Goal: Task Accomplishment & Management: Use online tool/utility

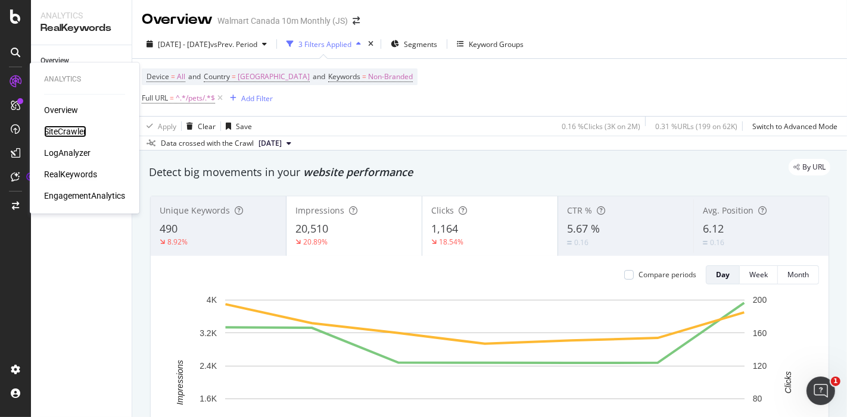
click at [80, 131] on div "SiteCrawler" at bounding box center [65, 132] width 42 height 12
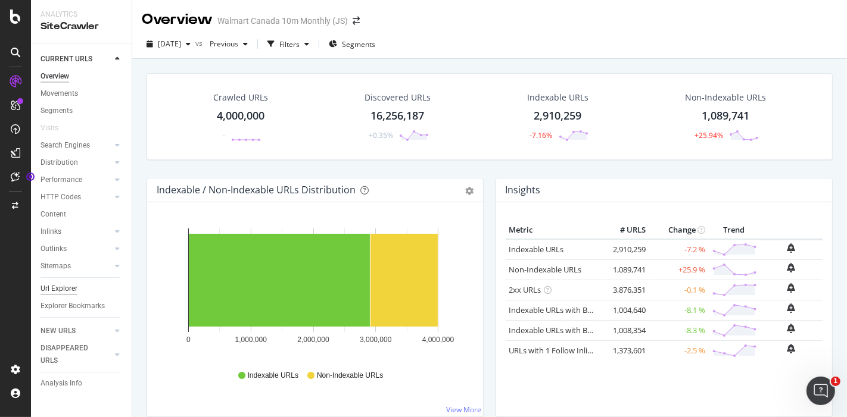
click at [61, 285] on div "Url Explorer" at bounding box center [58, 289] width 37 height 13
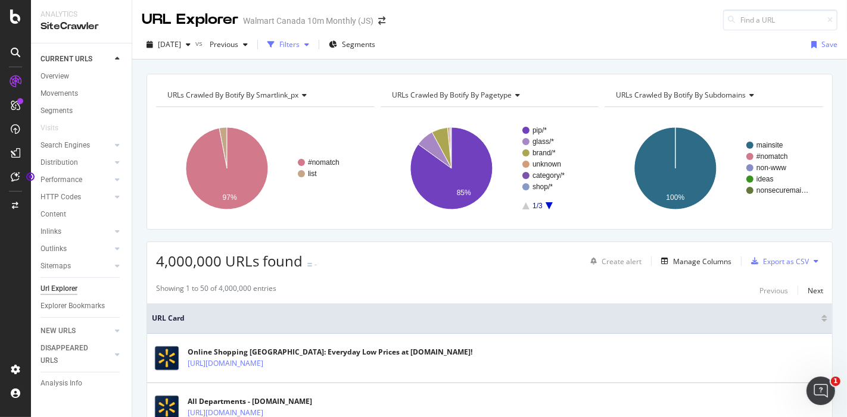
click at [274, 45] on icon "button" at bounding box center [270, 44] width 7 height 7
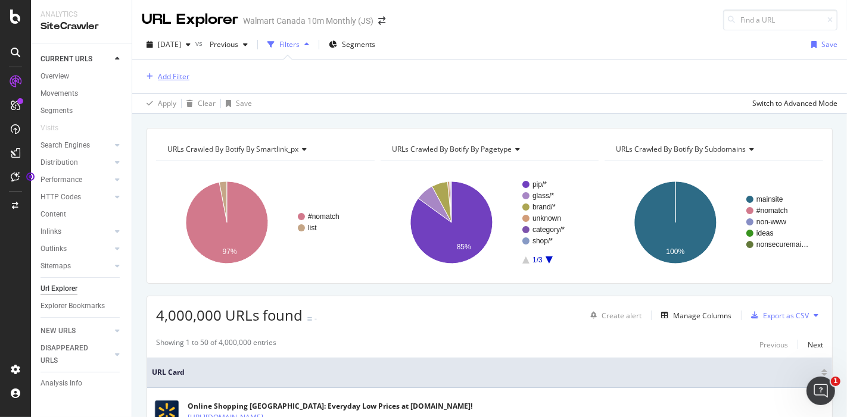
click at [183, 78] on div "Add Filter" at bounding box center [174, 76] width 32 height 10
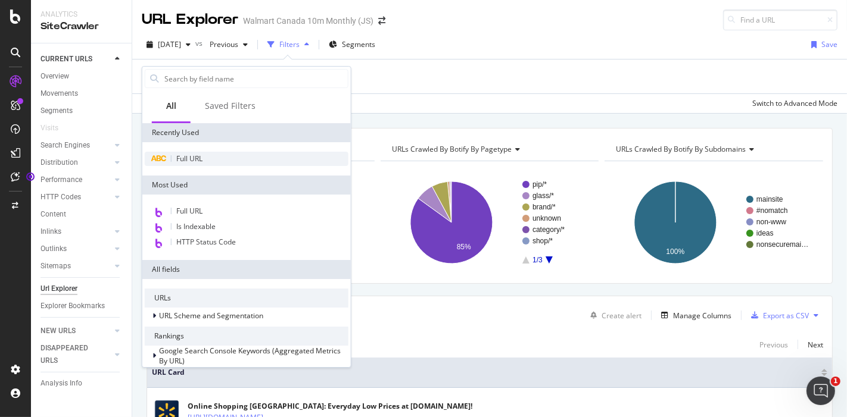
click at [199, 152] on div "Full URL" at bounding box center [247, 159] width 204 height 14
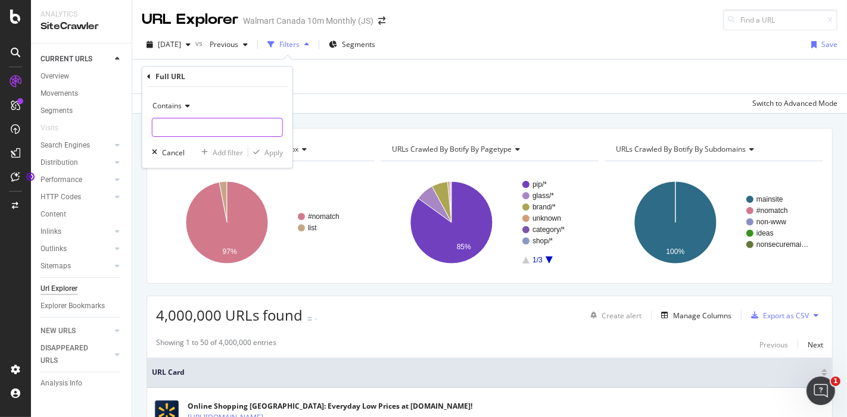
click at [210, 131] on input "text" at bounding box center [217, 127] width 130 height 19
type input "/cat-tree/"
click at [267, 152] on div "Apply" at bounding box center [273, 153] width 18 height 10
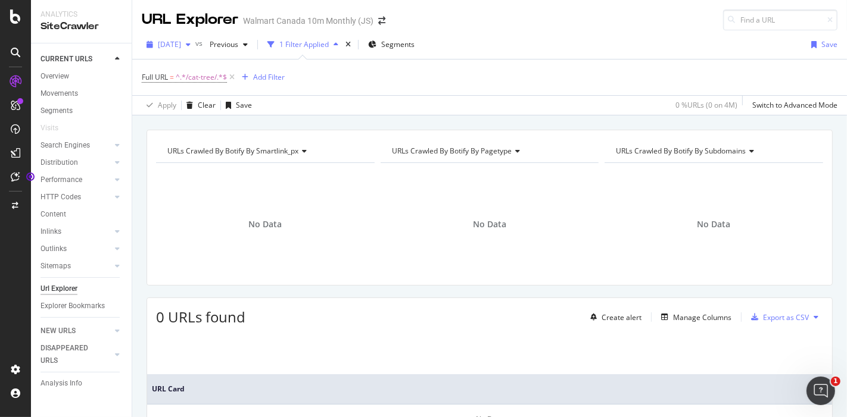
click at [181, 40] on span "[DATE]" at bounding box center [169, 44] width 23 height 10
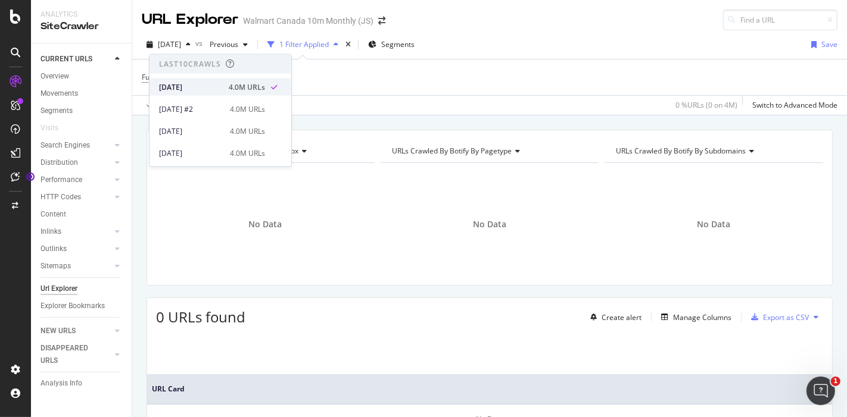
click at [246, 86] on div "4.0M URLs" at bounding box center [247, 87] width 36 height 11
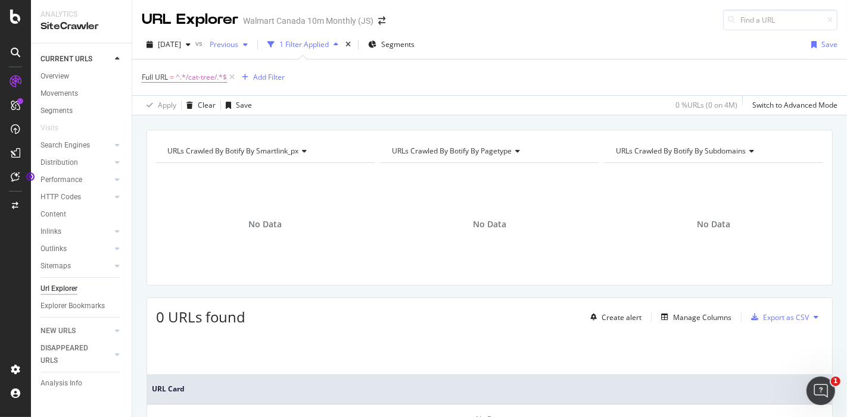
click at [238, 42] on span "Previous" at bounding box center [221, 44] width 33 height 10
click at [388, 89] on div "Full URL = ^.*/cat-tree/.*$ Add Filter" at bounding box center [489, 78] width 695 height 36
click at [198, 71] on span "^.*/cat-tree/.*$" at bounding box center [201, 77] width 51 height 17
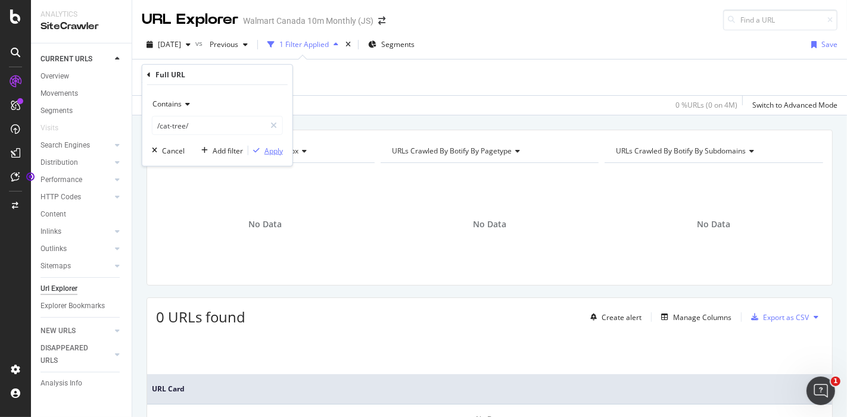
click at [271, 153] on div "Apply" at bounding box center [273, 150] width 18 height 10
